Goal: Find specific page/section: Find specific page/section

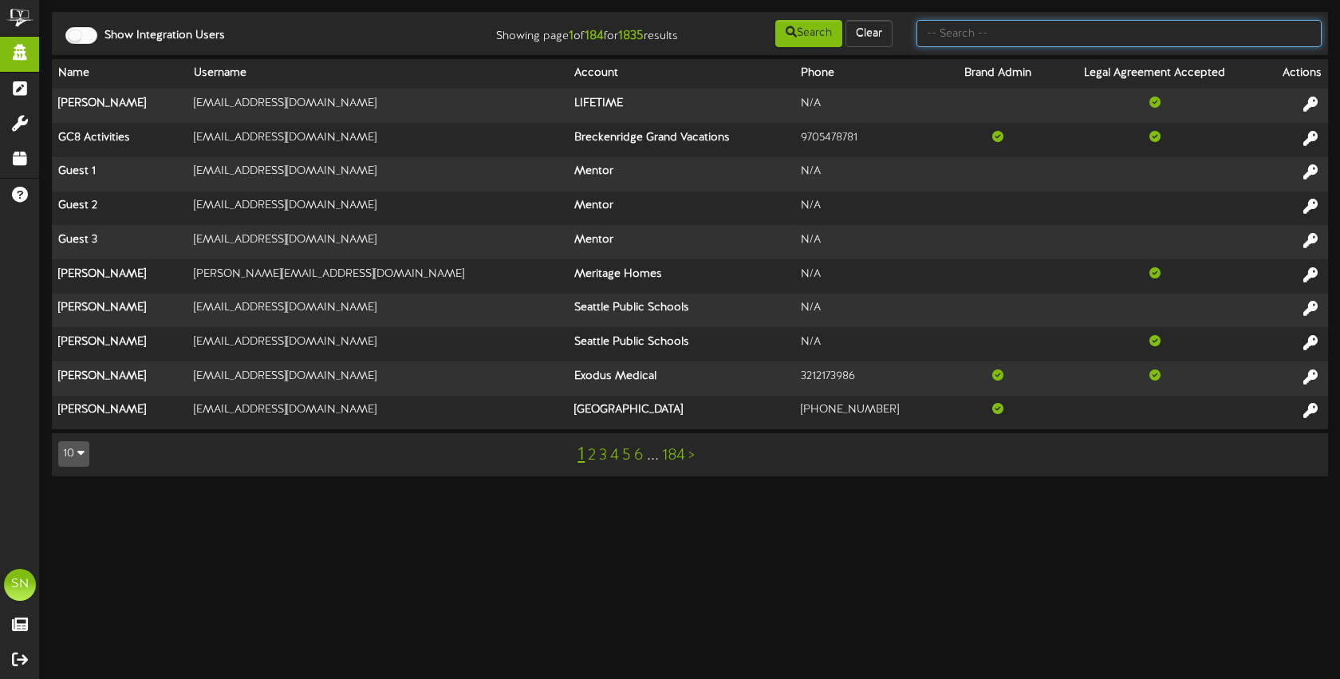
click at [938, 30] on input "text" at bounding box center [1118, 33] width 405 height 27
type input "j"
type input "plastics"
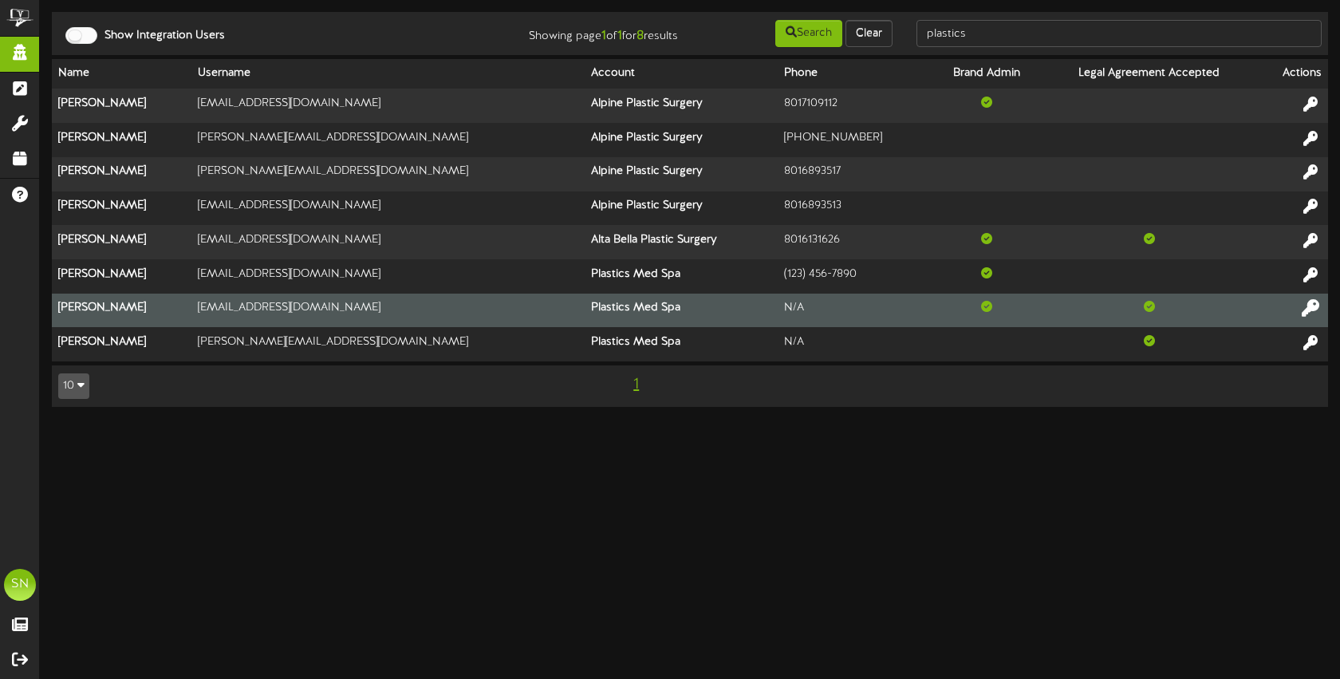
click at [1309, 306] on icon at bounding box center [1310, 308] width 18 height 18
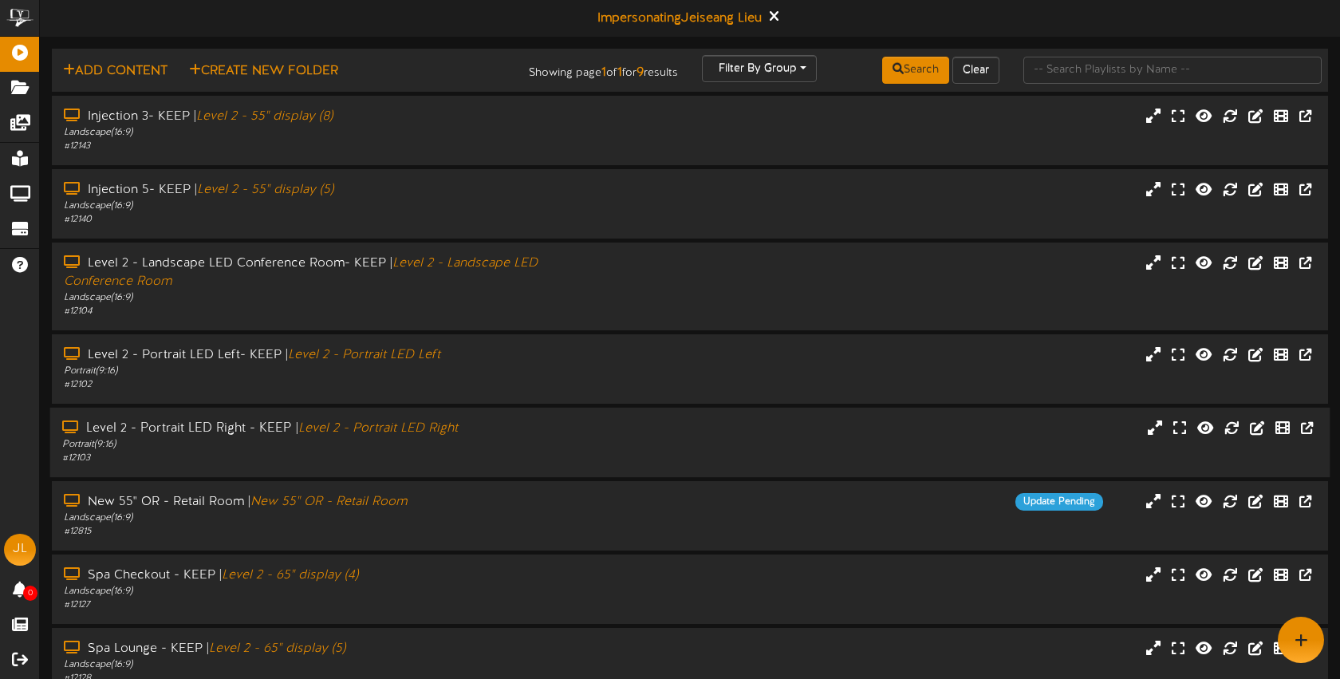
click at [529, 446] on div "Portrait ( 9:16 )" at bounding box center [317, 445] width 510 height 14
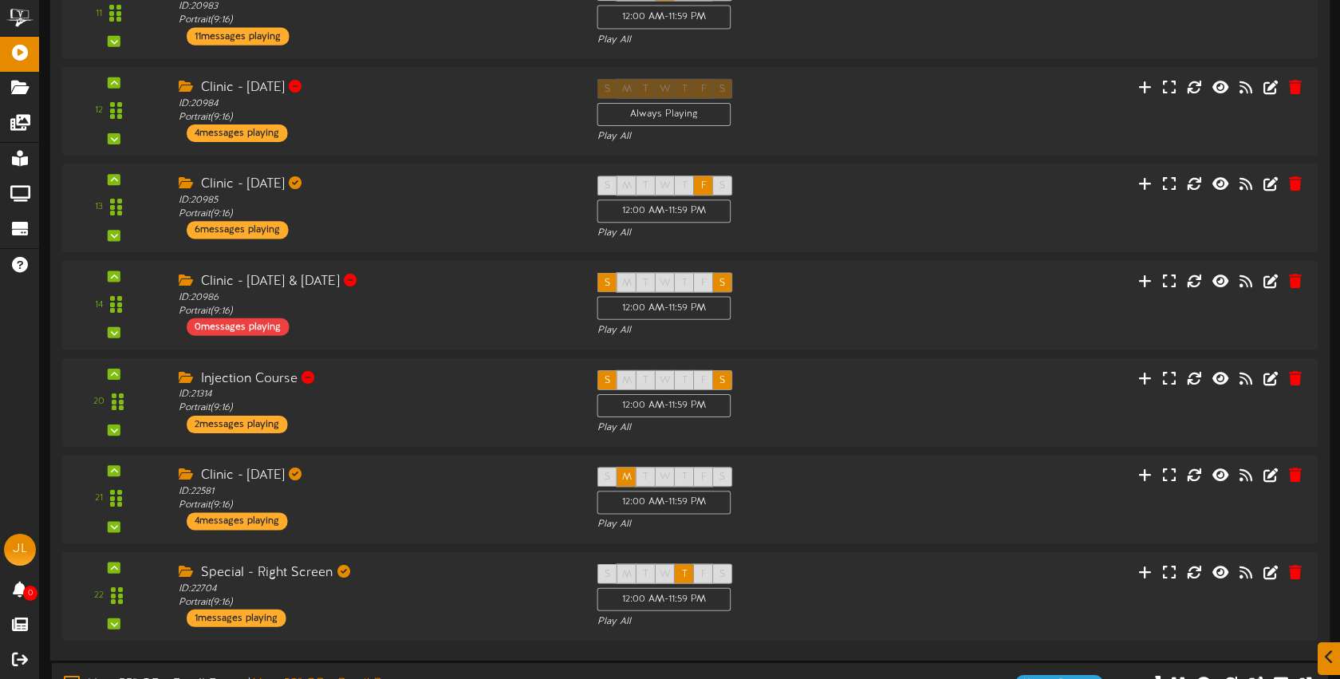
scroll to position [856, 0]
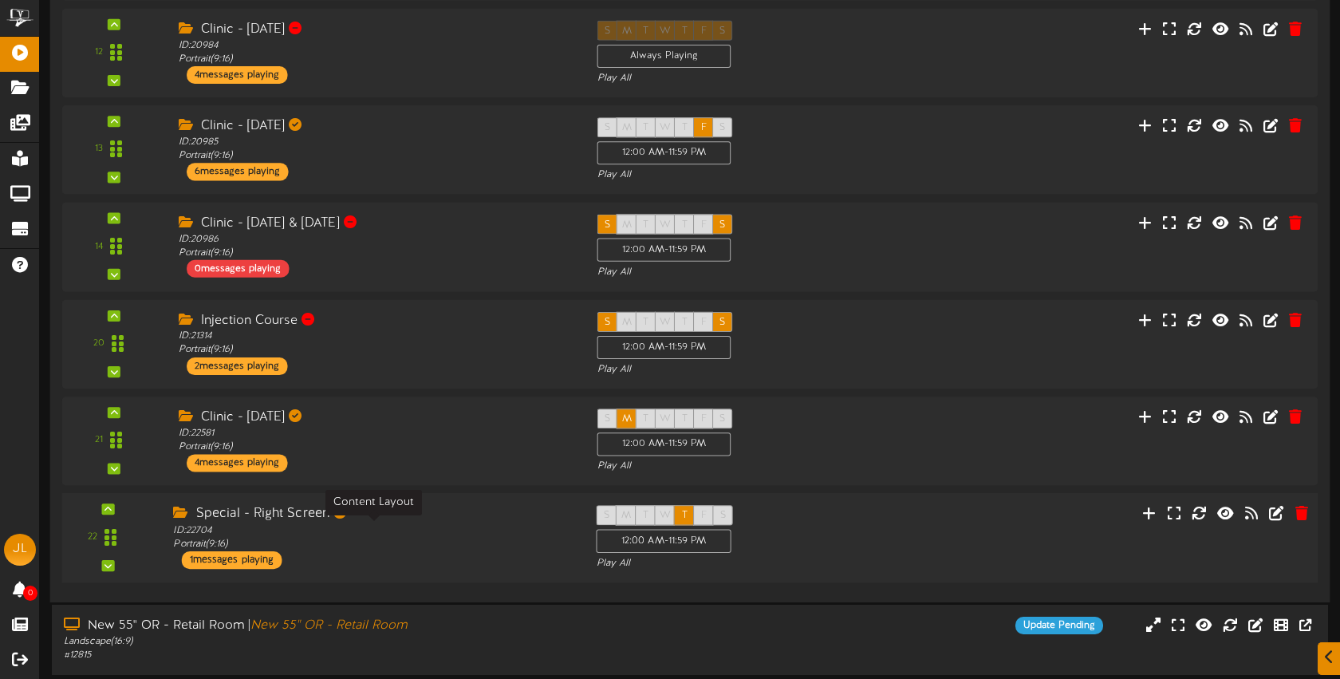
click at [478, 527] on div "ID: 22704 Portrait ( 9:16 )" at bounding box center [372, 537] width 399 height 28
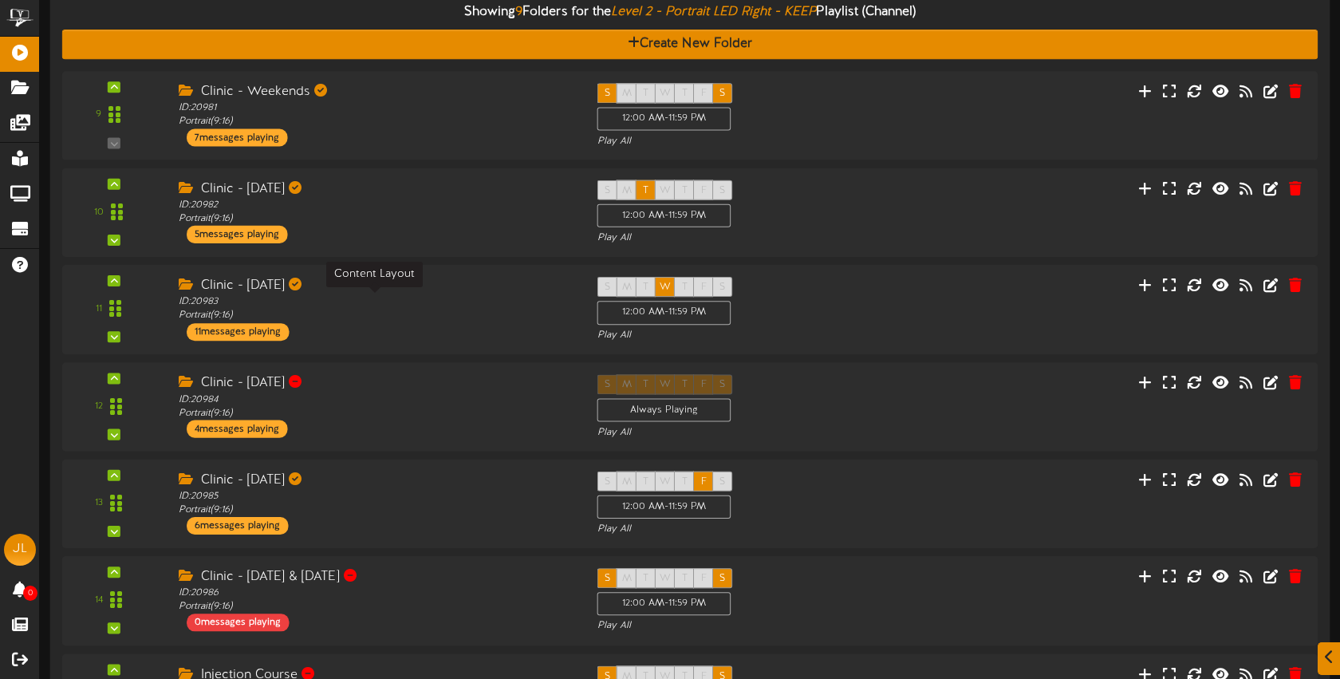
scroll to position [450, 0]
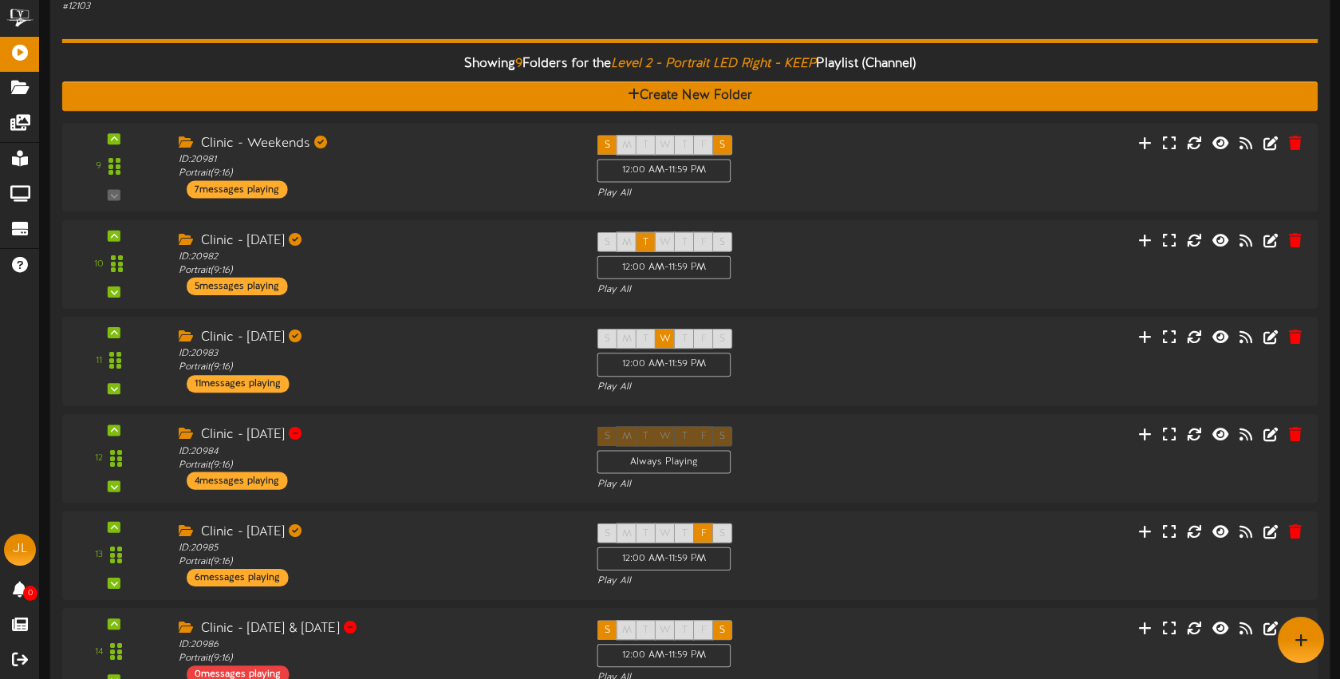
click at [506, 26] on div "Showing 9 Folders for the Level 2 - Portrait LED Right - KEEP Playlist (Channel…" at bounding box center [690, 607] width 1256 height 1187
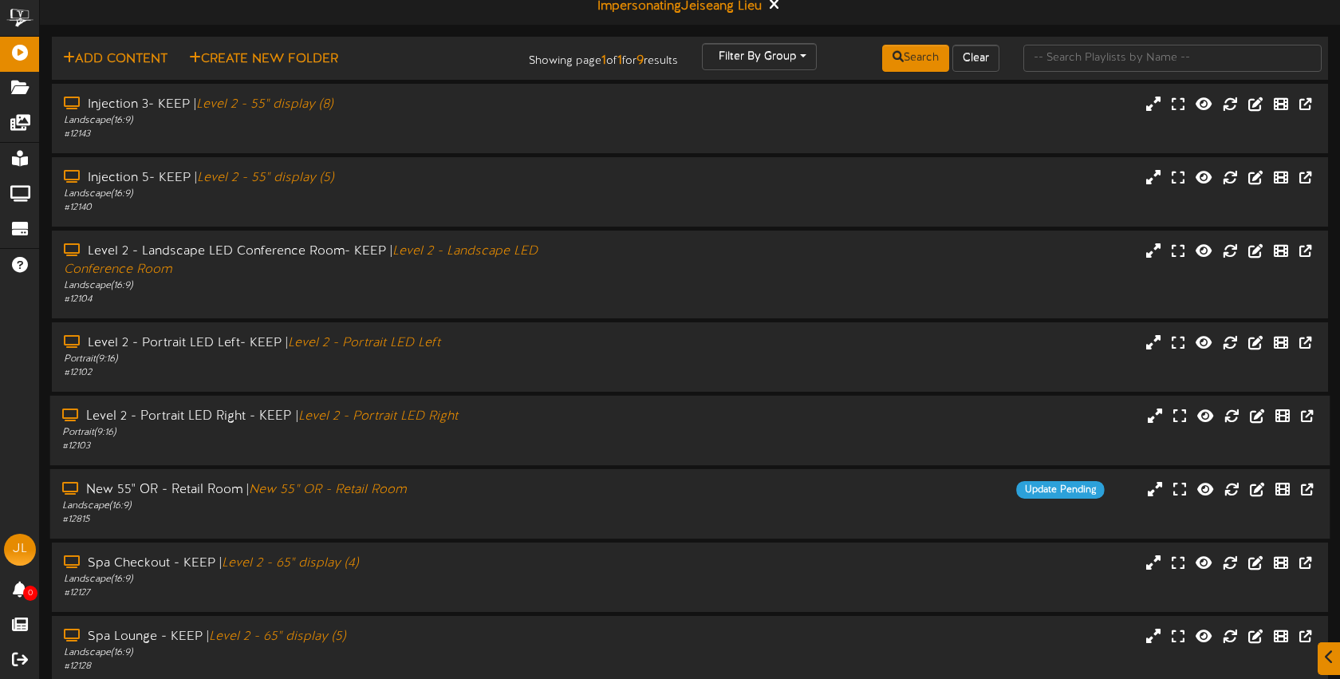
scroll to position [156, 0]
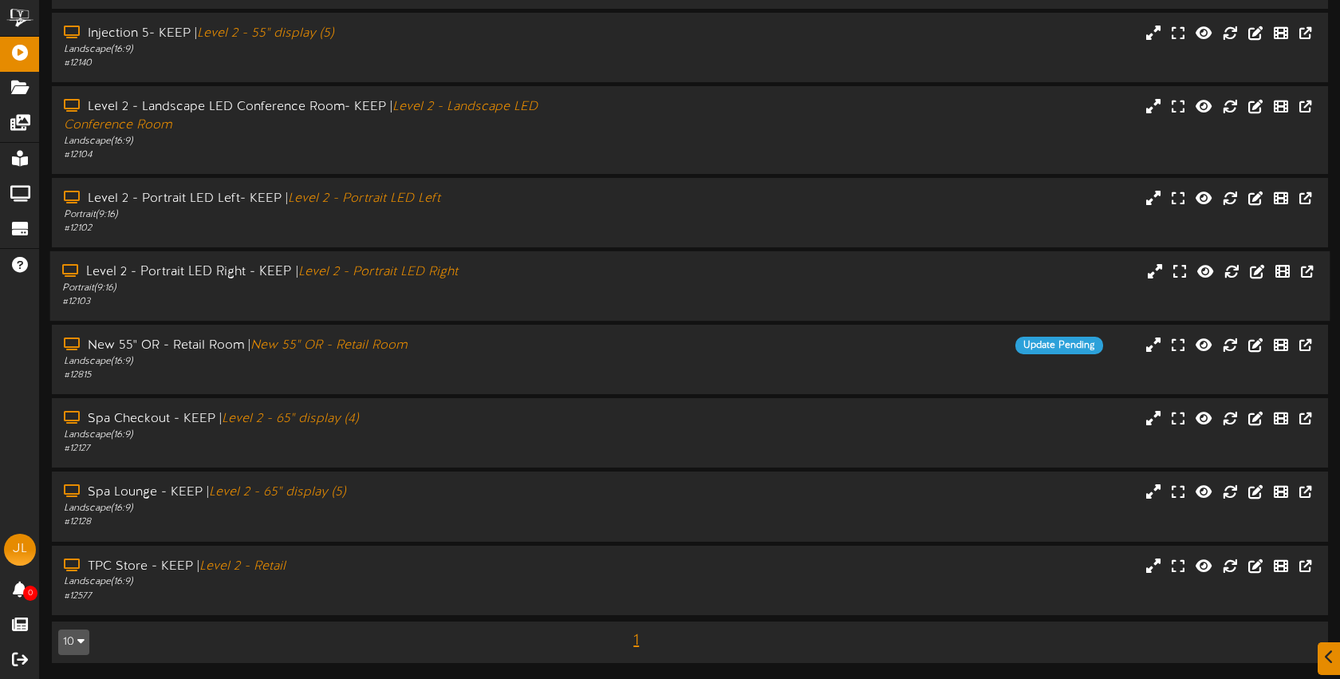
click at [510, 285] on div "Portrait ( 9:16 )" at bounding box center [317, 288] width 510 height 14
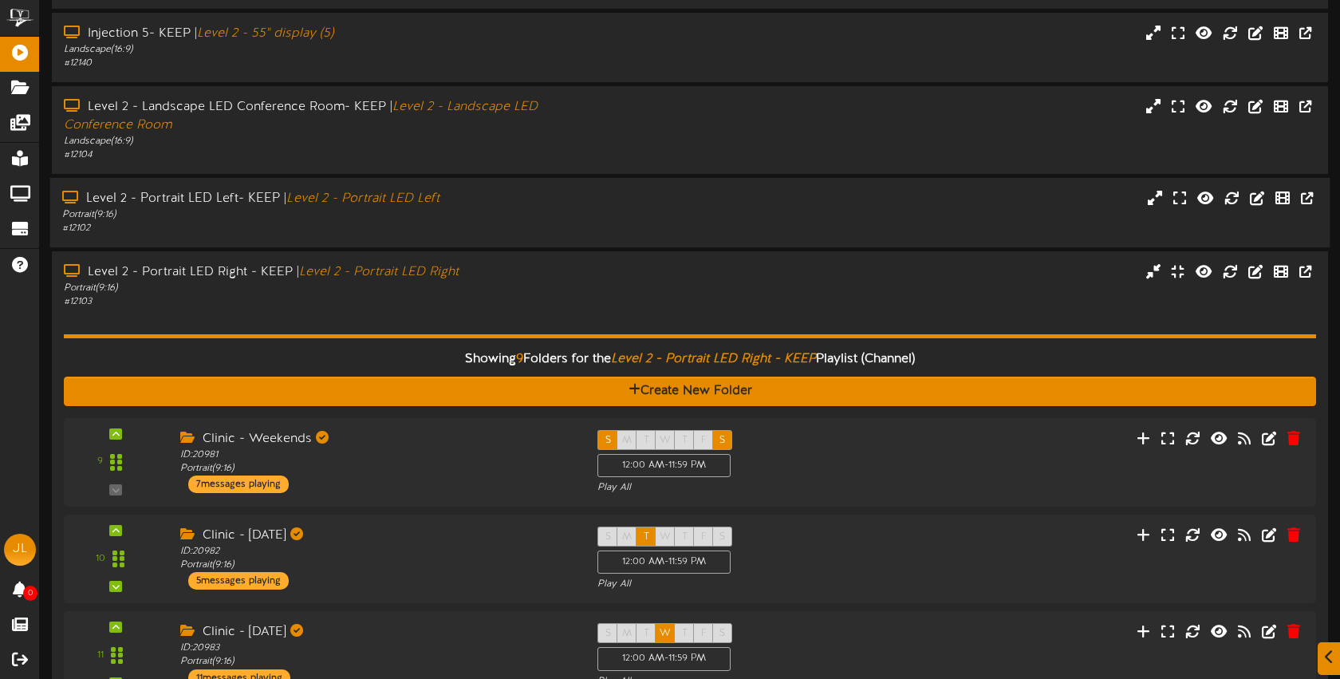
click at [503, 222] on div "# 12102" at bounding box center [317, 229] width 510 height 14
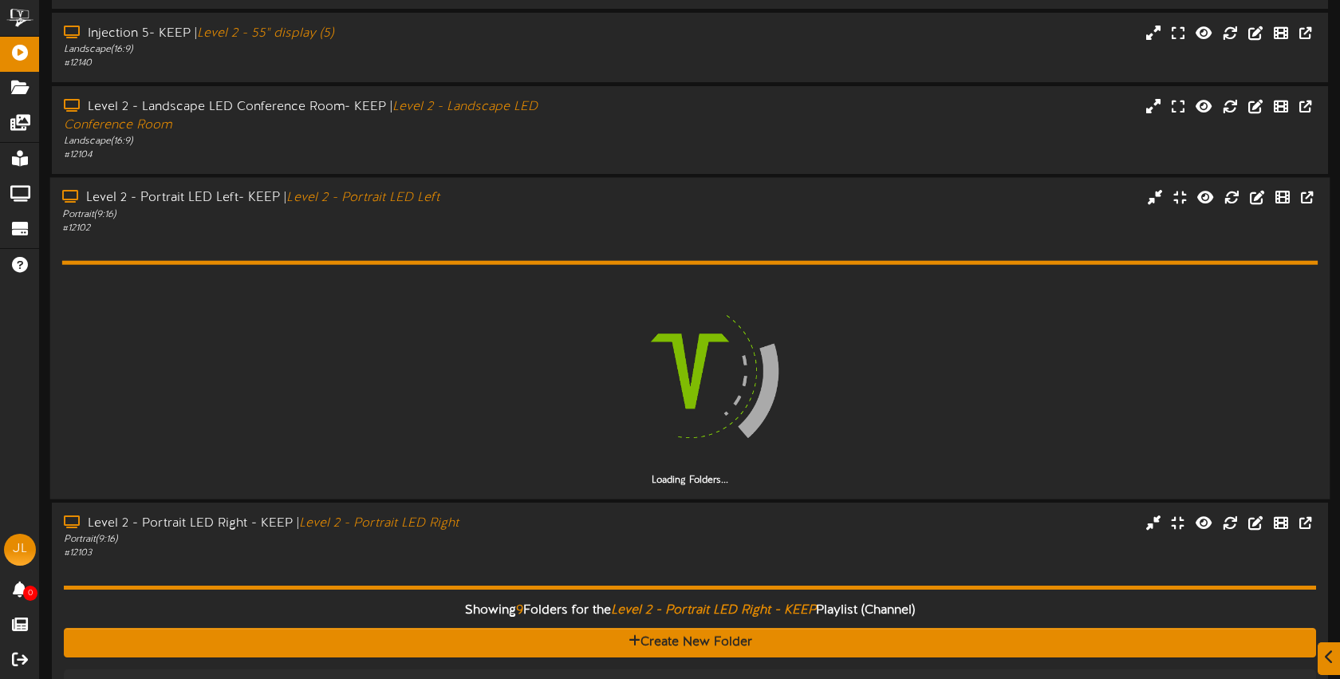
click at [502, 222] on div "# 12102" at bounding box center [317, 228] width 510 height 14
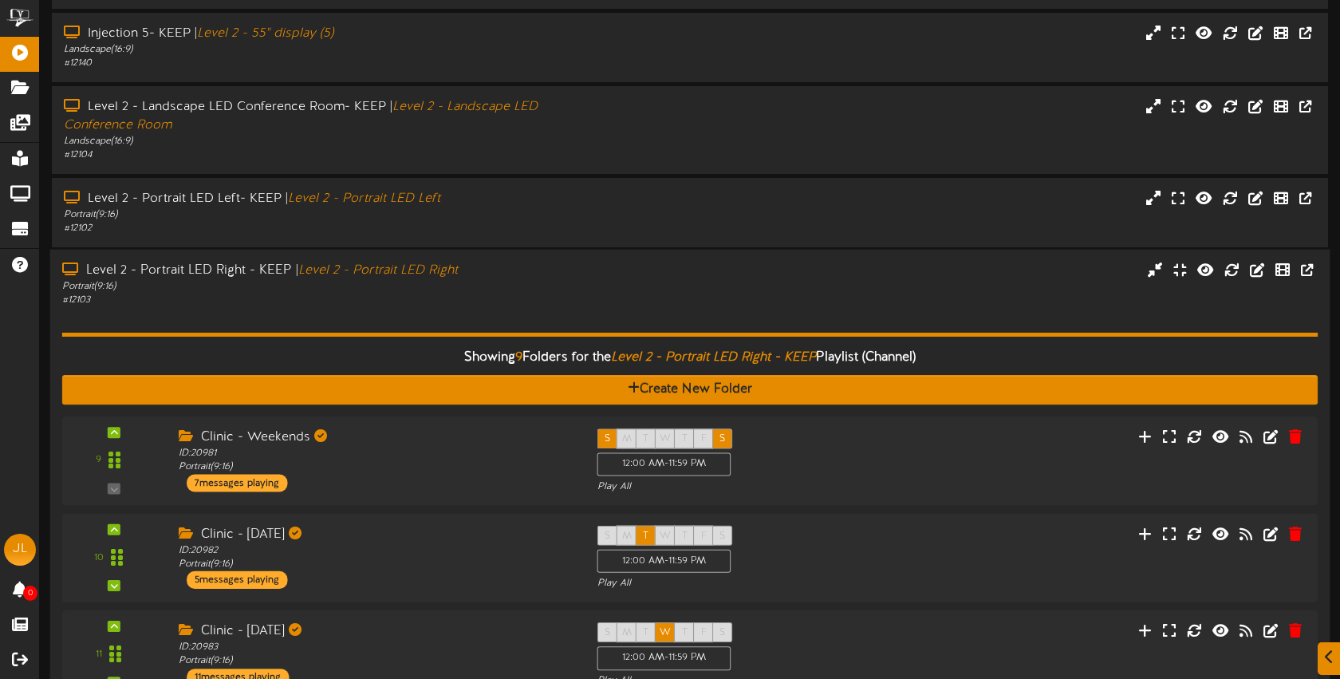
drag, startPoint x: 478, startPoint y: 305, endPoint x: 493, endPoint y: 304, distance: 14.4
click at [479, 305] on div "# 12103" at bounding box center [317, 300] width 510 height 14
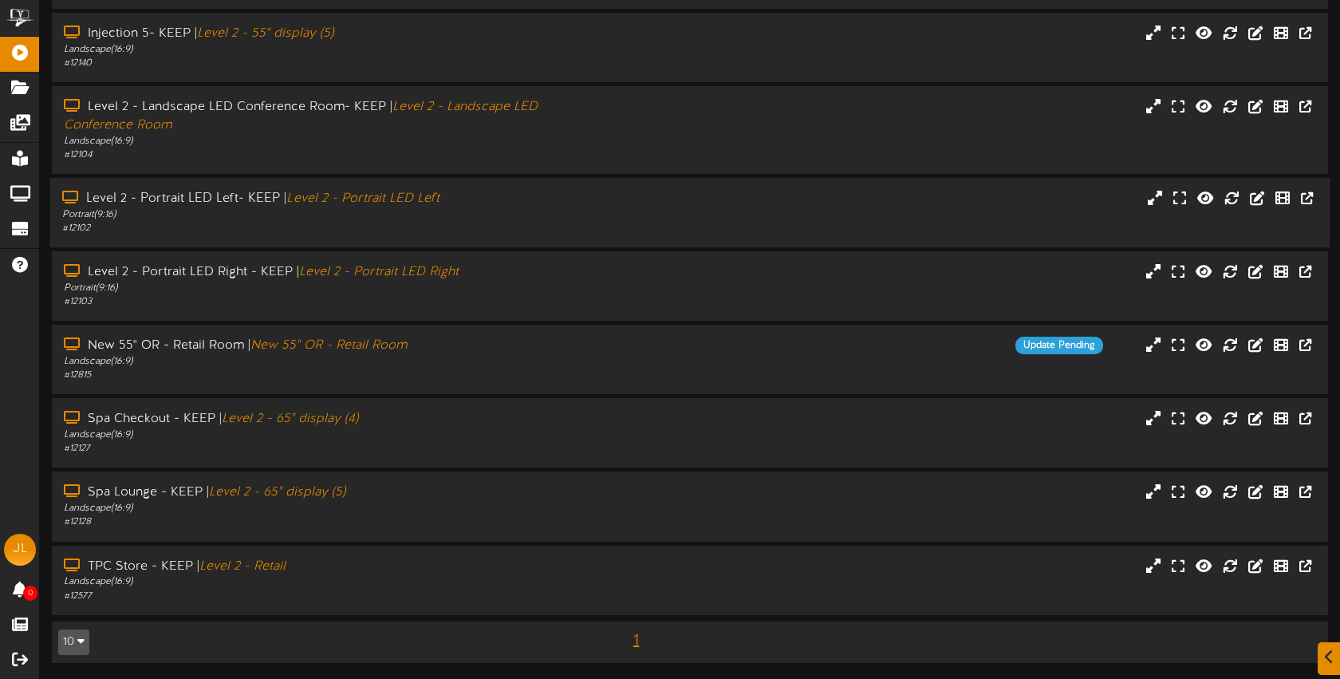
click at [472, 226] on div "# 12102" at bounding box center [317, 229] width 510 height 14
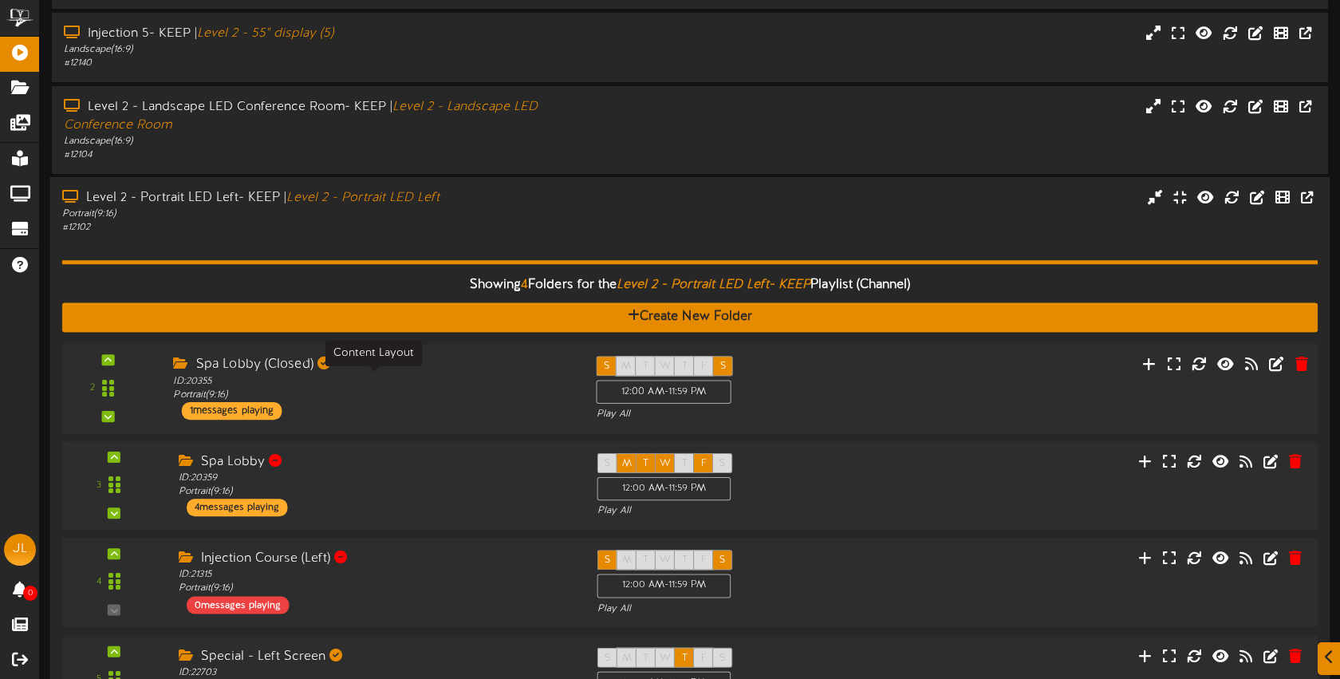
click at [494, 376] on div "ID: 20355 Portrait ( 9:16 )" at bounding box center [372, 388] width 399 height 28
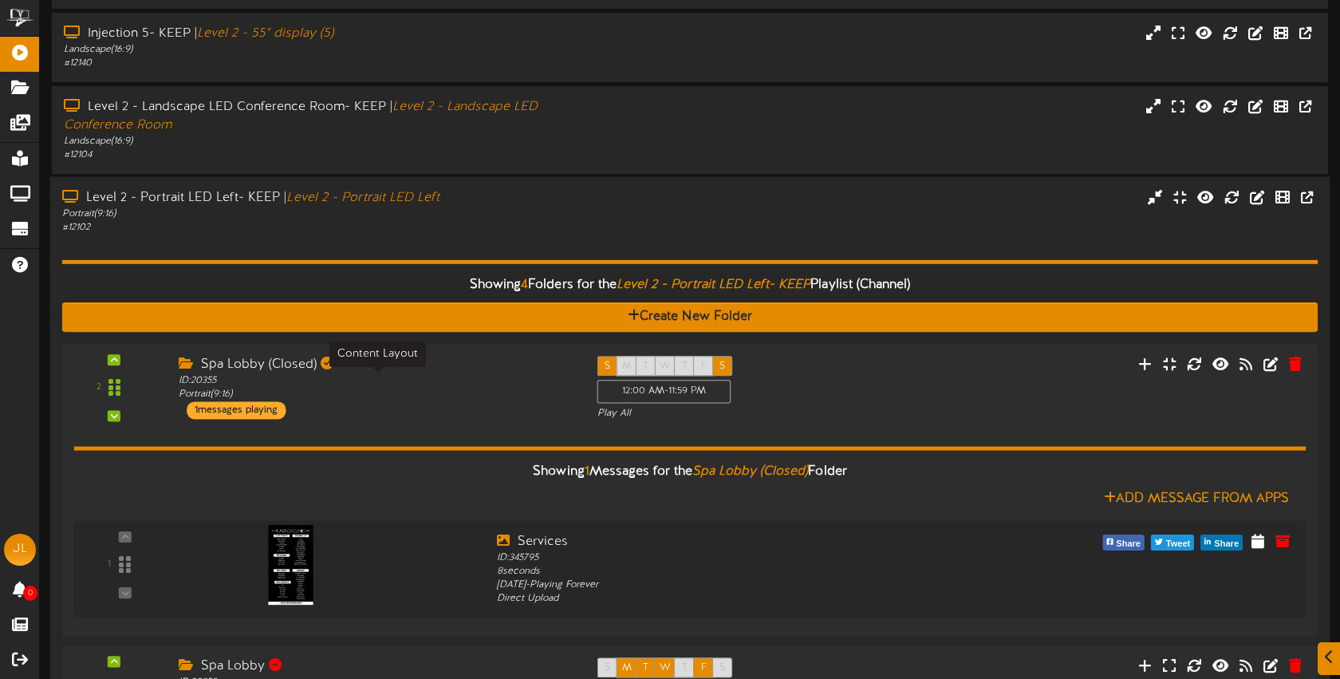
click at [536, 221] on div "# 12102" at bounding box center [317, 228] width 510 height 14
